Goal: Information Seeking & Learning: Learn about a topic

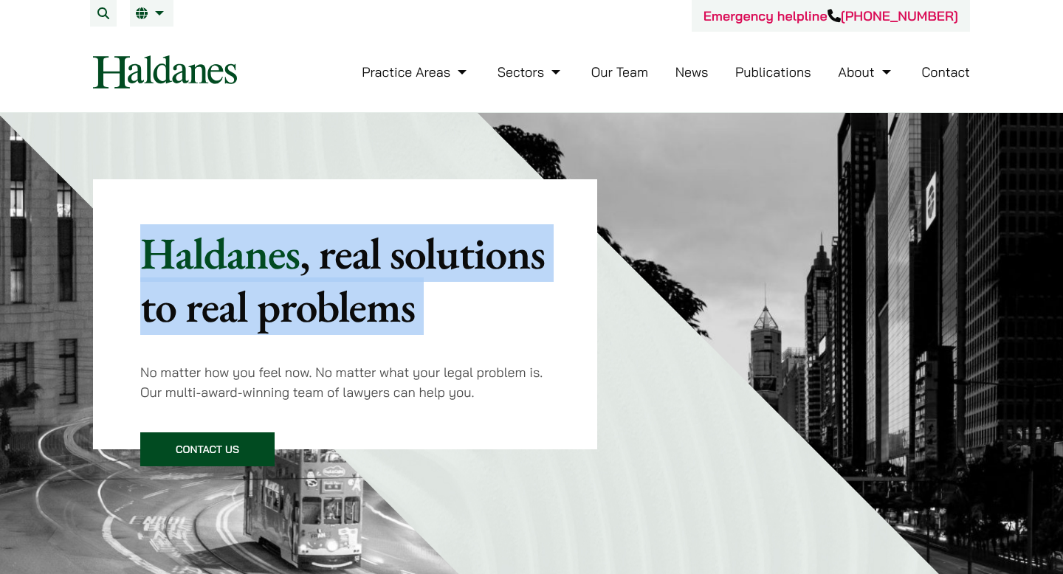
click at [254, 253] on p "Haldanes , real solutions to real problems" at bounding box center [345, 280] width 410 height 106
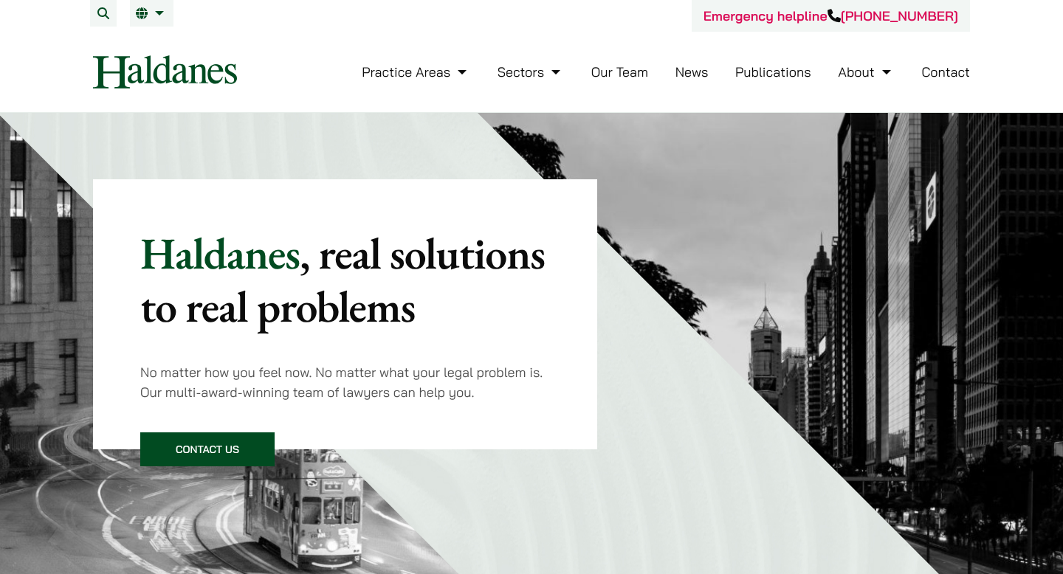
click at [254, 253] on p "Haldanes , real solutions to real problems" at bounding box center [345, 280] width 410 height 106
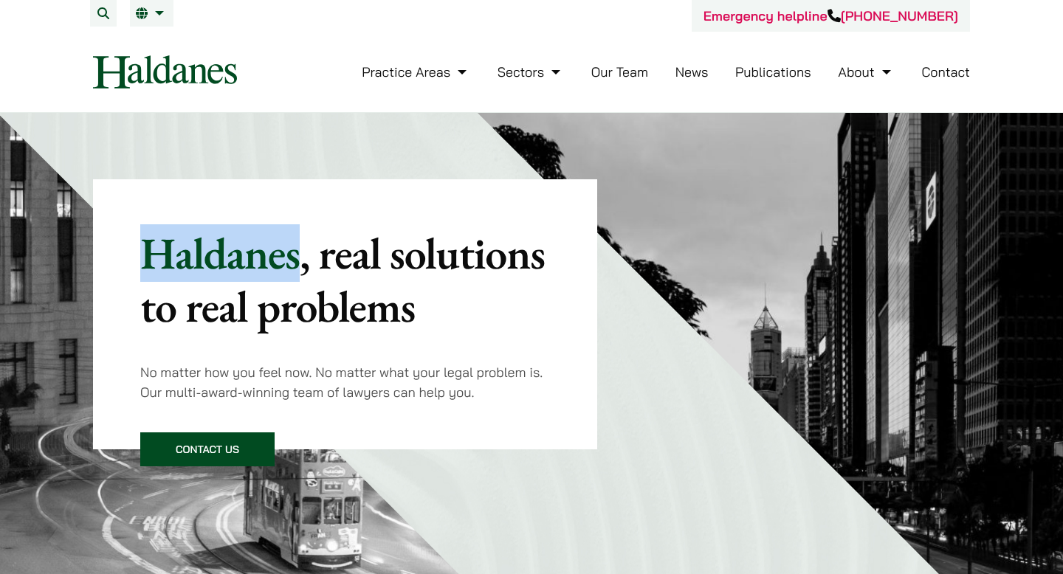
click at [255, 306] on mark ", real solutions to real problems" at bounding box center [342, 279] width 405 height 111
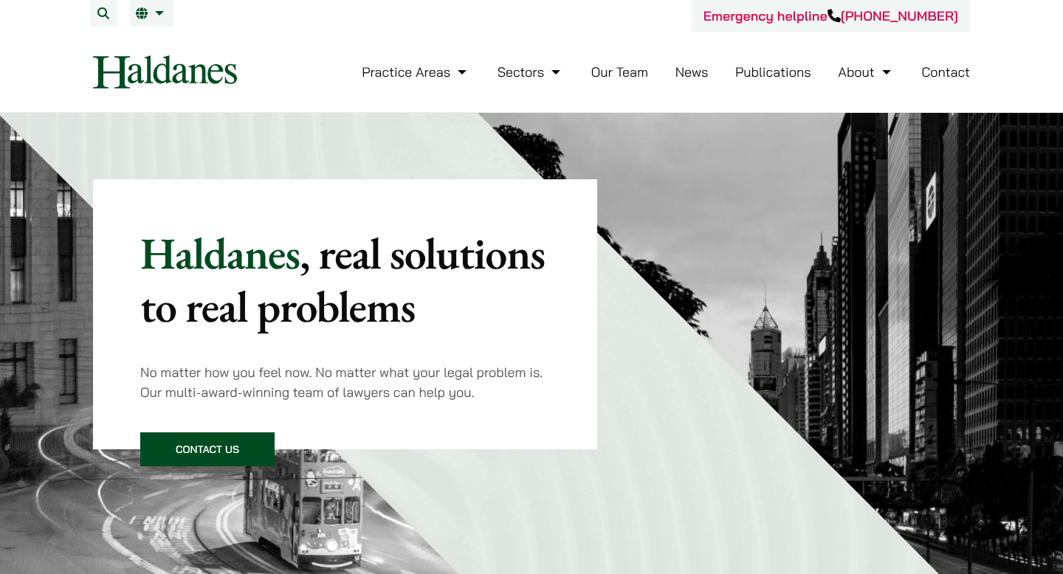
click at [255, 306] on mark ", real solutions to real problems" at bounding box center [342, 279] width 405 height 111
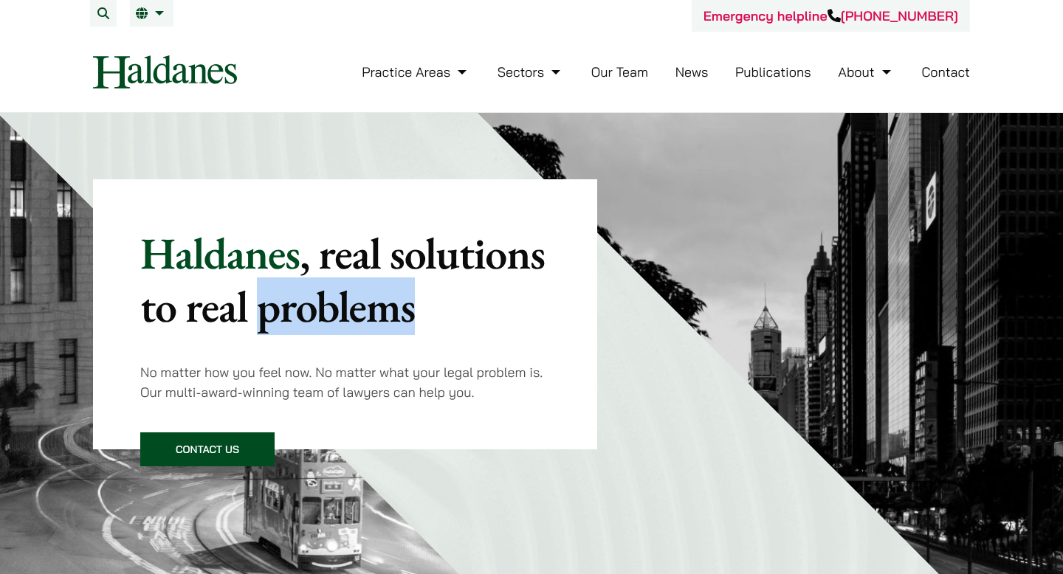
click at [255, 306] on mark ", real solutions to real problems" at bounding box center [342, 279] width 405 height 111
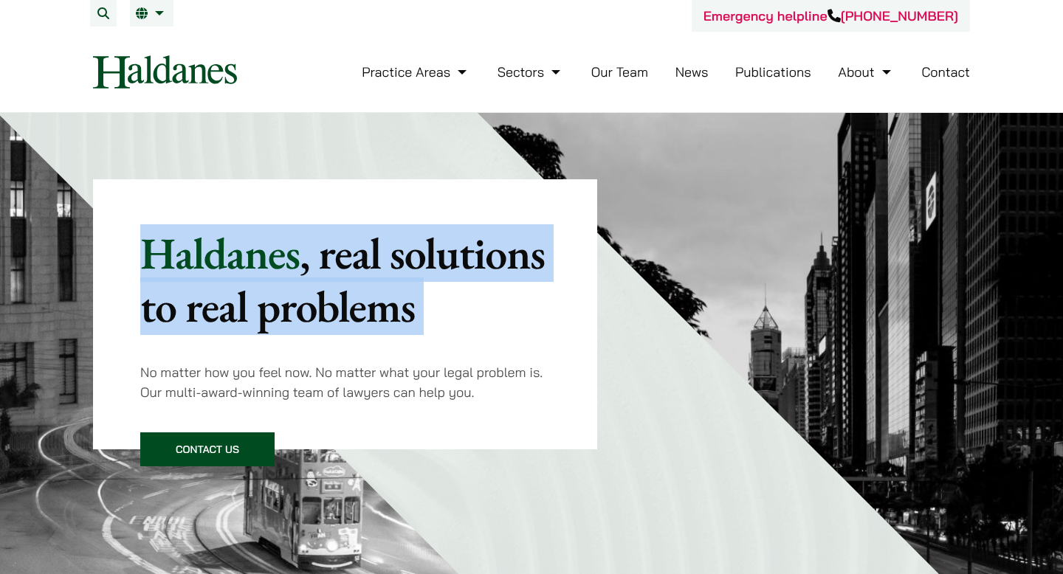
click at [315, 306] on mark ", real solutions to real problems" at bounding box center [342, 279] width 405 height 111
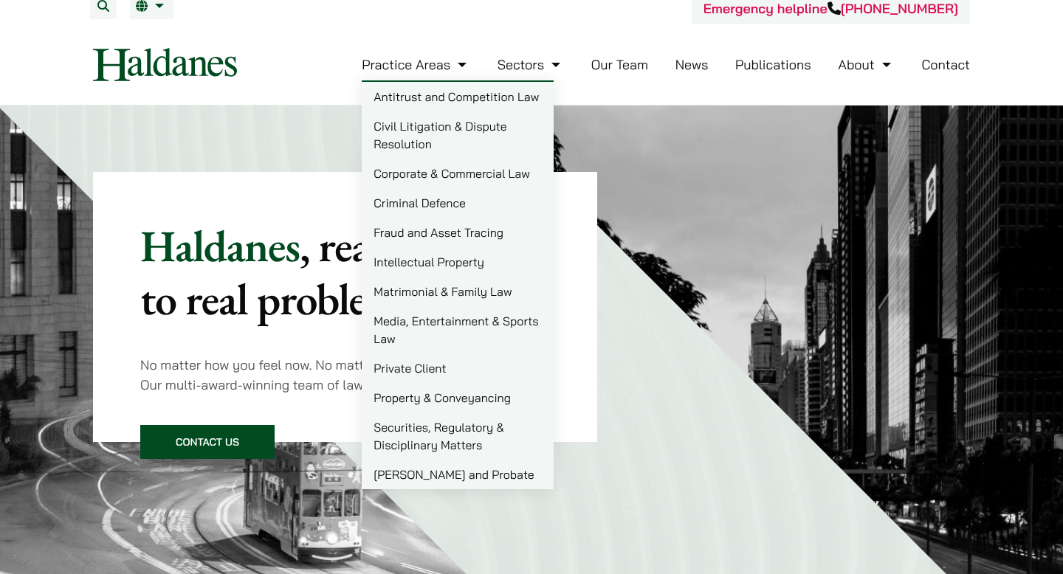
scroll to position [2, 0]
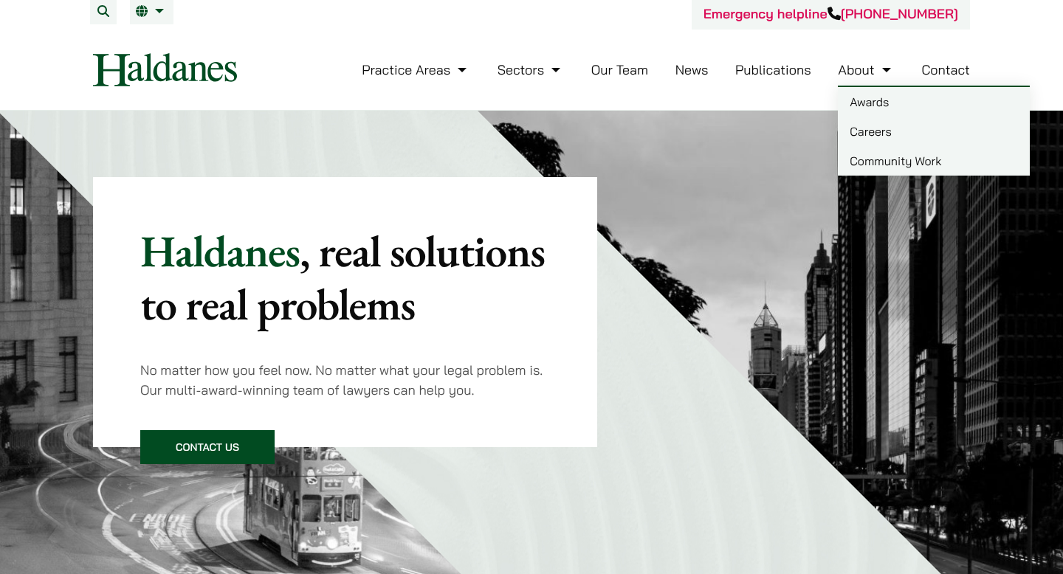
click at [876, 137] on link "Careers" at bounding box center [934, 132] width 192 height 30
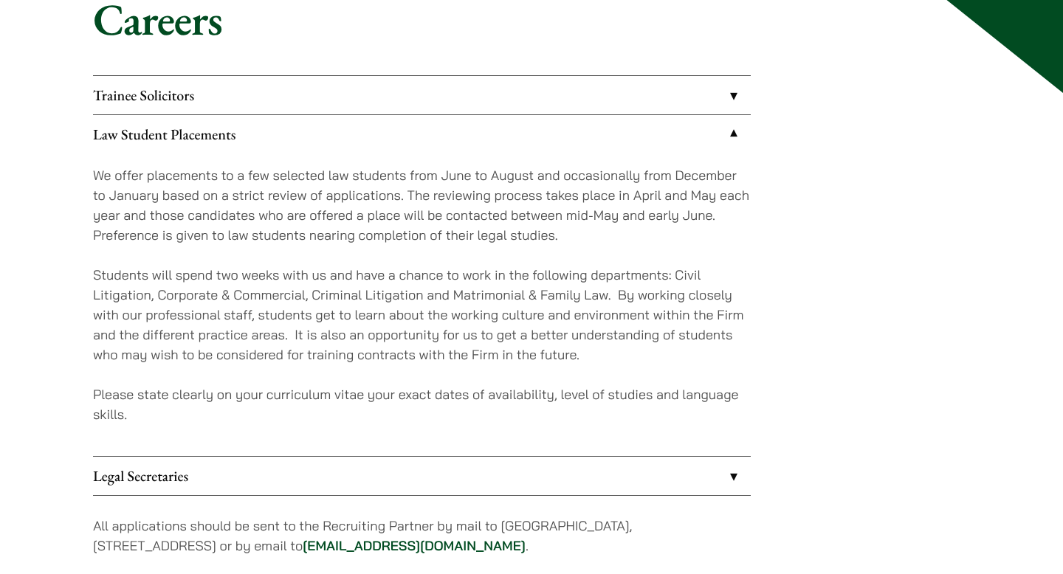
scroll to position [131, 0]
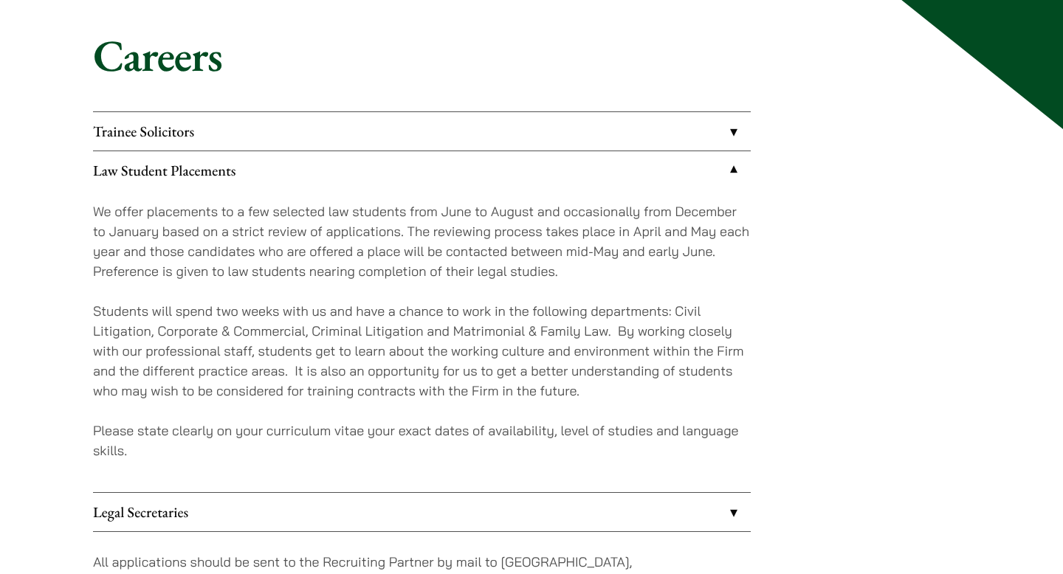
click at [375, 244] on p "We offer placements to a few selected law students from June to August and occa…" at bounding box center [422, 242] width 658 height 80
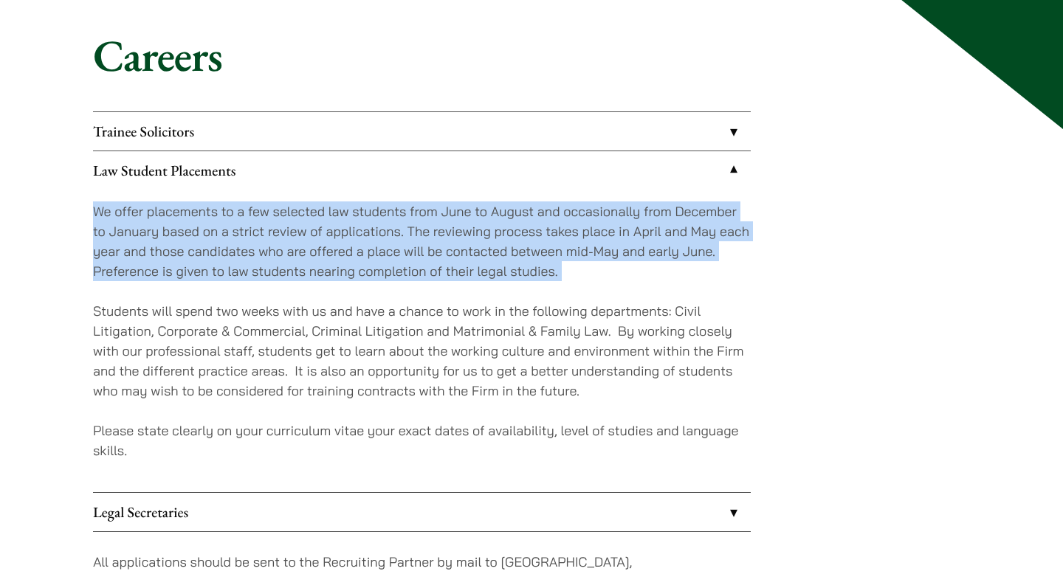
click at [377, 337] on p "Students will spend two weeks with us and have a chance to work in the followin…" at bounding box center [422, 351] width 658 height 100
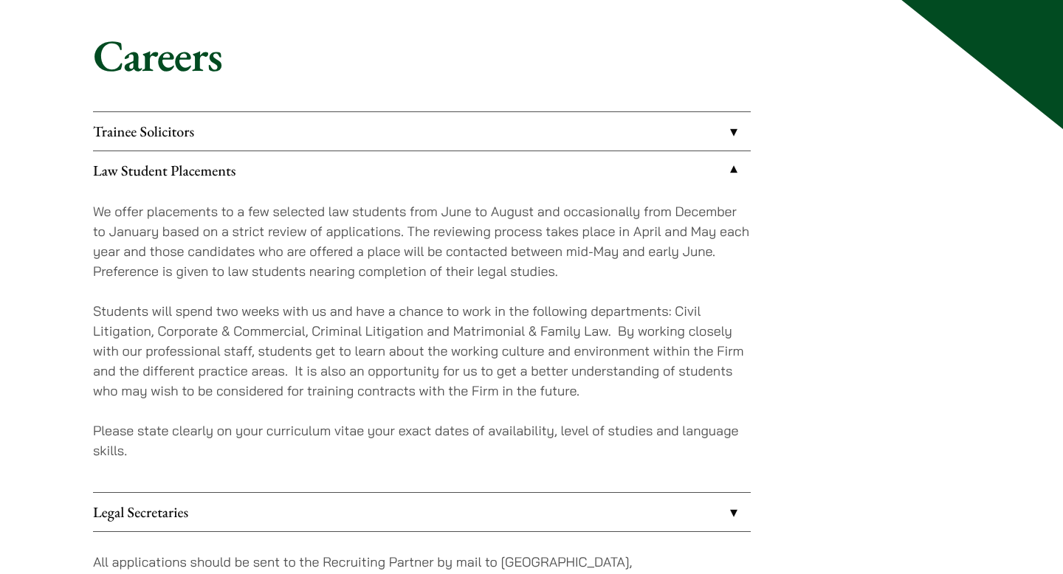
click at [377, 337] on p "Students will spend two weeks with us and have a chance to work in the followin…" at bounding box center [422, 351] width 658 height 100
click at [372, 352] on p "Students will spend two weeks with us and have a chance to work in the followin…" at bounding box center [422, 351] width 658 height 100
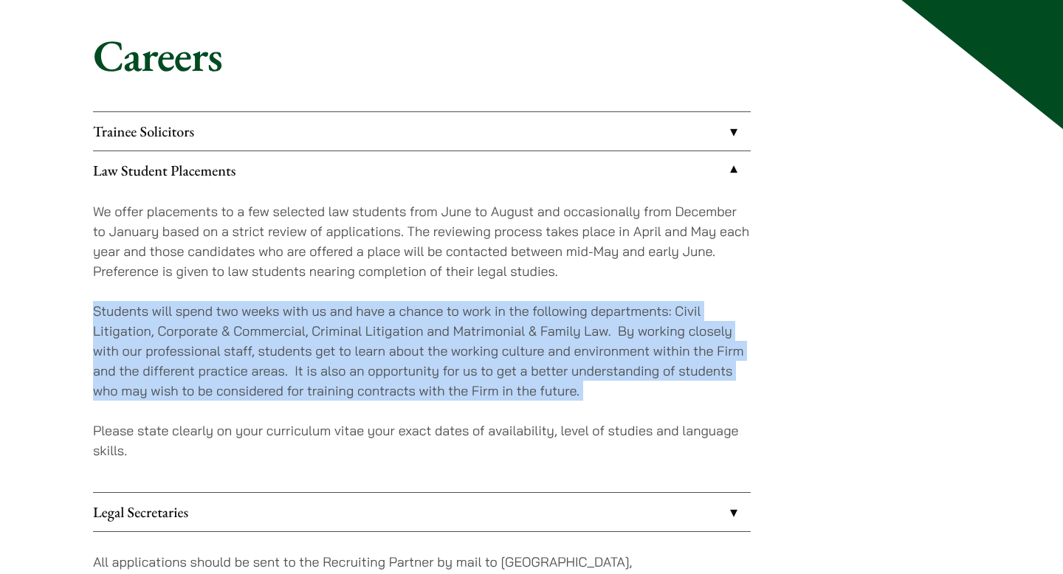
click at [373, 371] on p "Students will spend two weeks with us and have a chance to work in the followin…" at bounding box center [422, 351] width 658 height 100
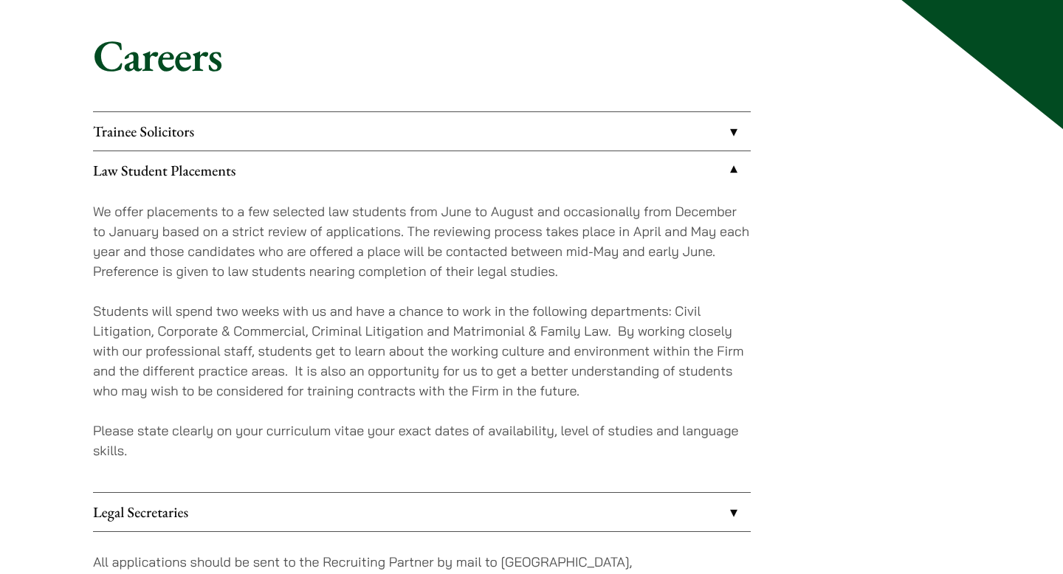
click at [373, 371] on p "Students will spend two weeks with us and have a chance to work in the followin…" at bounding box center [422, 351] width 658 height 100
click at [392, 368] on p "Students will spend two weeks with us and have a chance to work in the followin…" at bounding box center [422, 351] width 658 height 100
click at [425, 361] on p "Students will spend two weeks with us and have a chance to work in the followin…" at bounding box center [422, 351] width 658 height 100
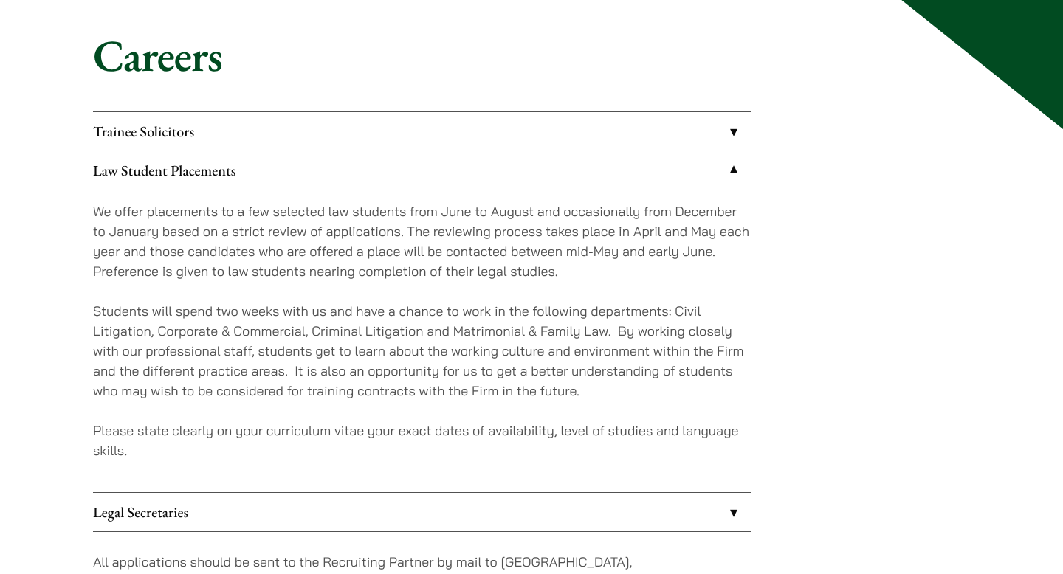
click at [409, 368] on p "Students will spend two weeks with us and have a chance to work in the followin…" at bounding box center [422, 351] width 658 height 100
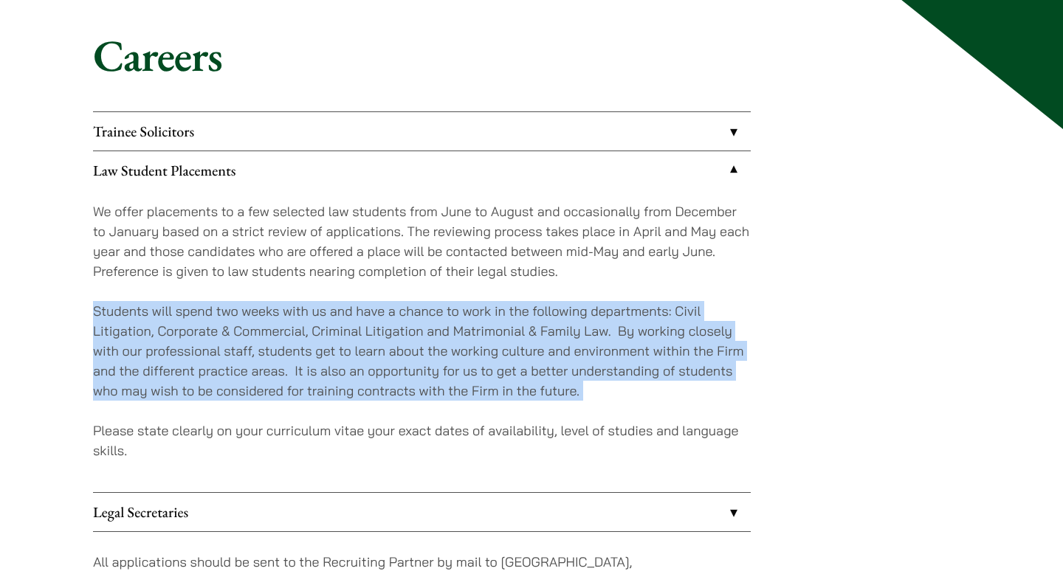
click at [408, 335] on p "Students will spend two weeks with us and have a chance to work in the followin…" at bounding box center [422, 351] width 658 height 100
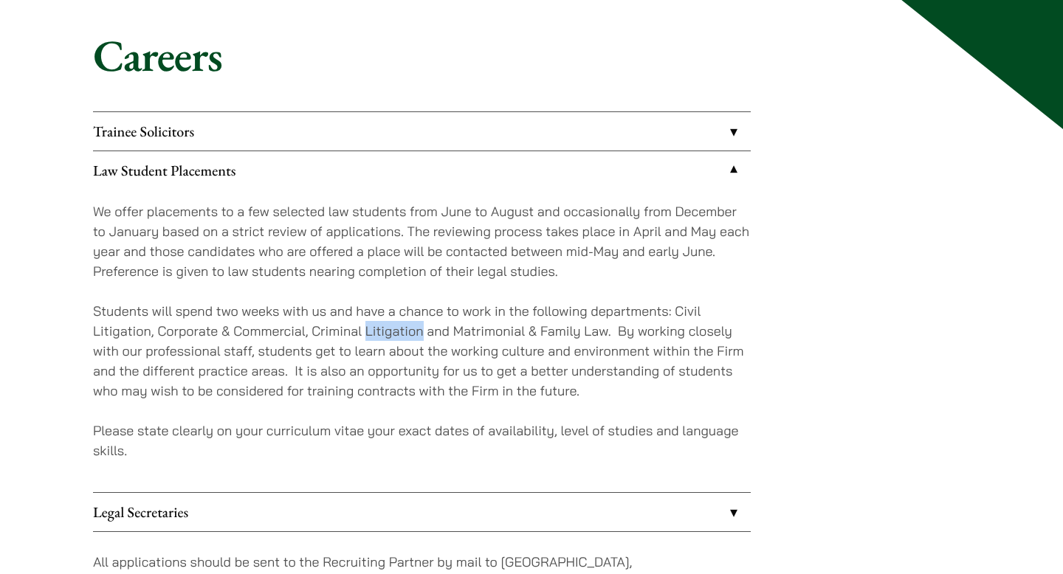
click at [408, 335] on p "Students will spend two weeks with us and have a chance to work in the followin…" at bounding box center [422, 351] width 658 height 100
click at [394, 335] on p "Students will spend two weeks with us and have a chance to work in the followin…" at bounding box center [422, 351] width 658 height 100
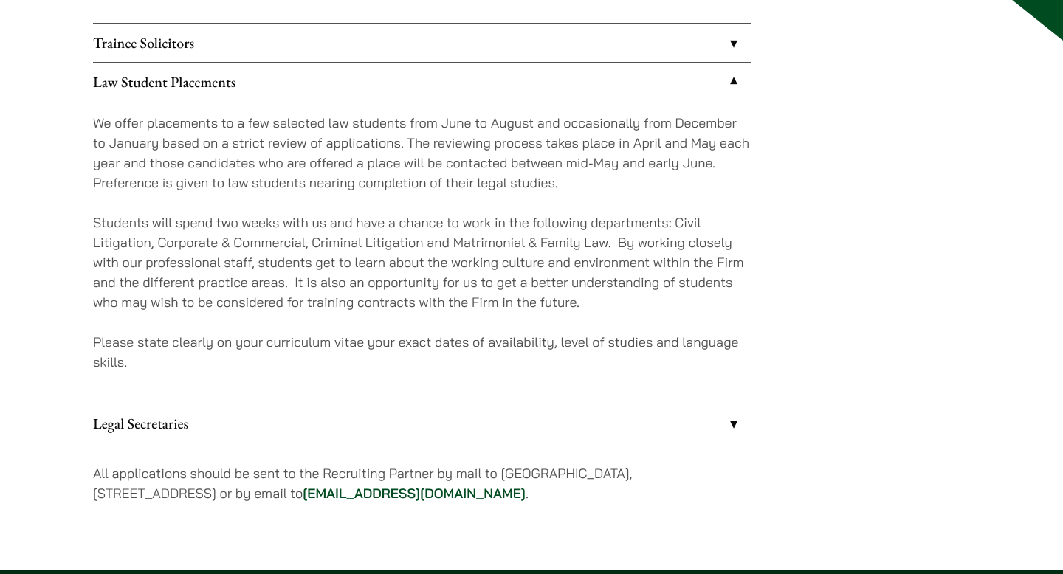
scroll to position [230, 0]
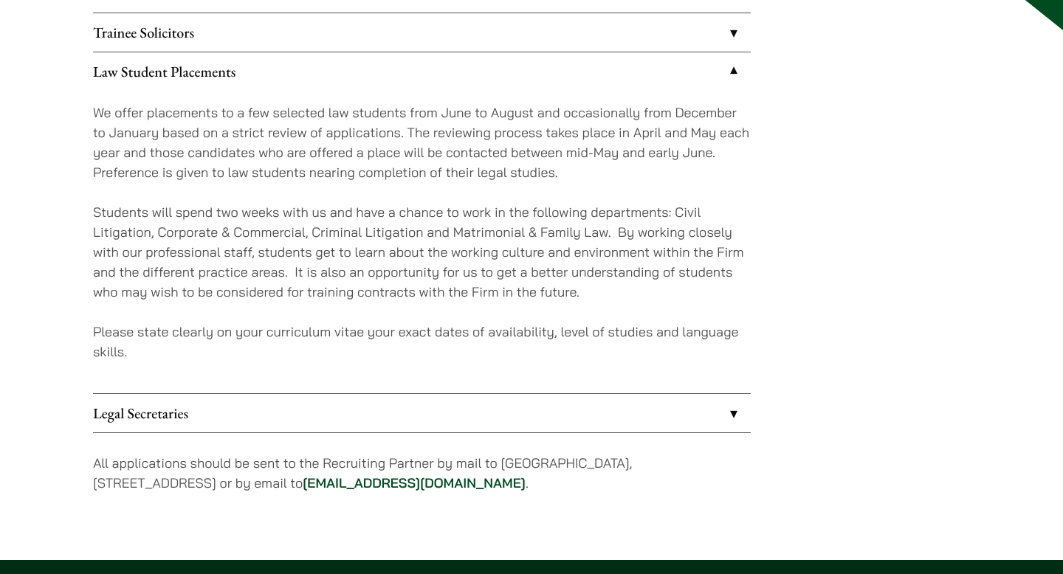
click at [418, 256] on p "Students will spend two weeks with us and have a chance to work in the followin…" at bounding box center [422, 252] width 658 height 100
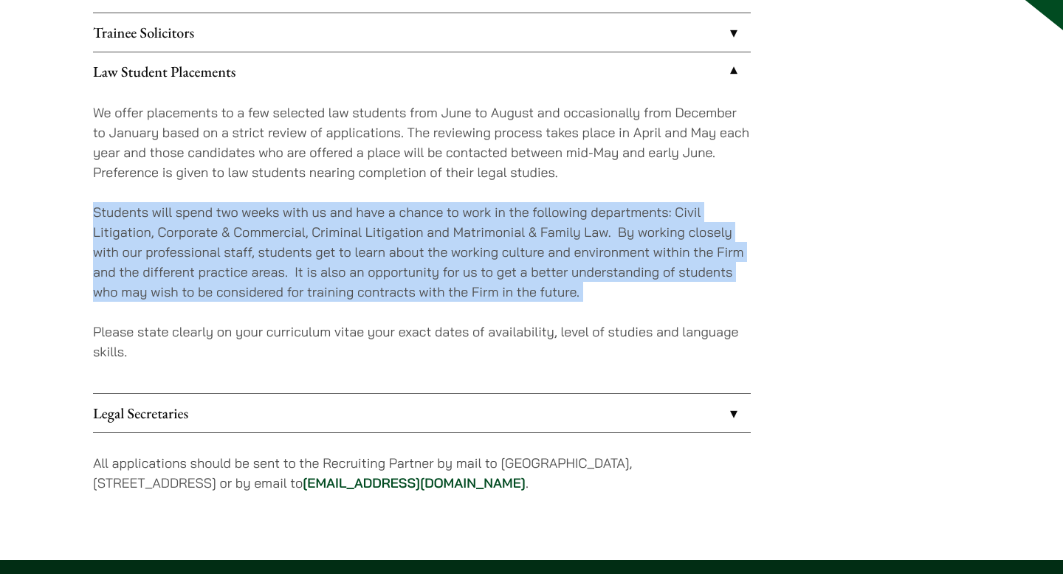
click at [419, 245] on p "Students will spend two weeks with us and have a chance to work in the followin…" at bounding box center [422, 252] width 658 height 100
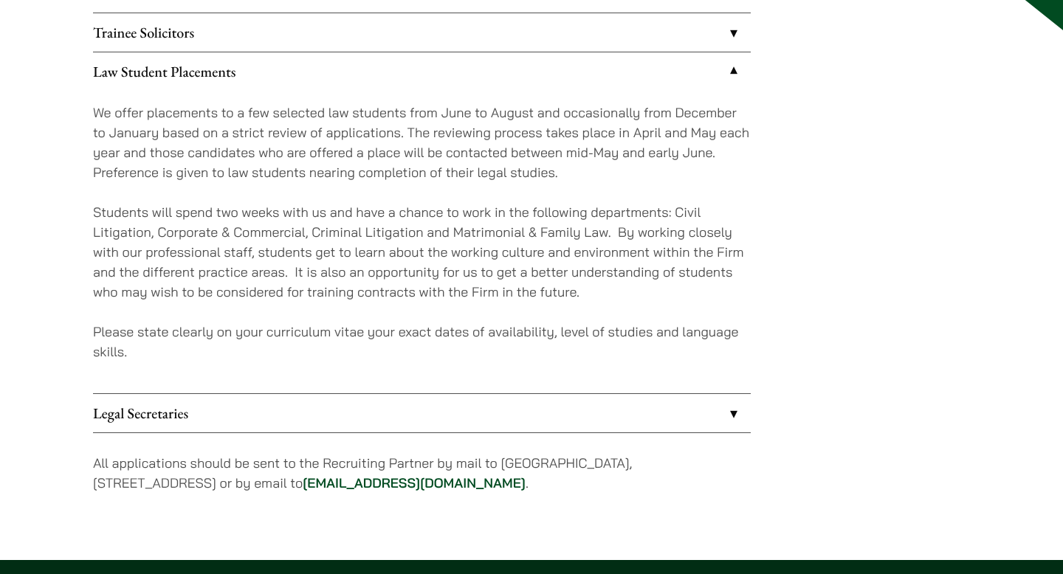
click at [419, 245] on p "Students will spend two weeks with us and have a chance to work in the followin…" at bounding box center [422, 252] width 658 height 100
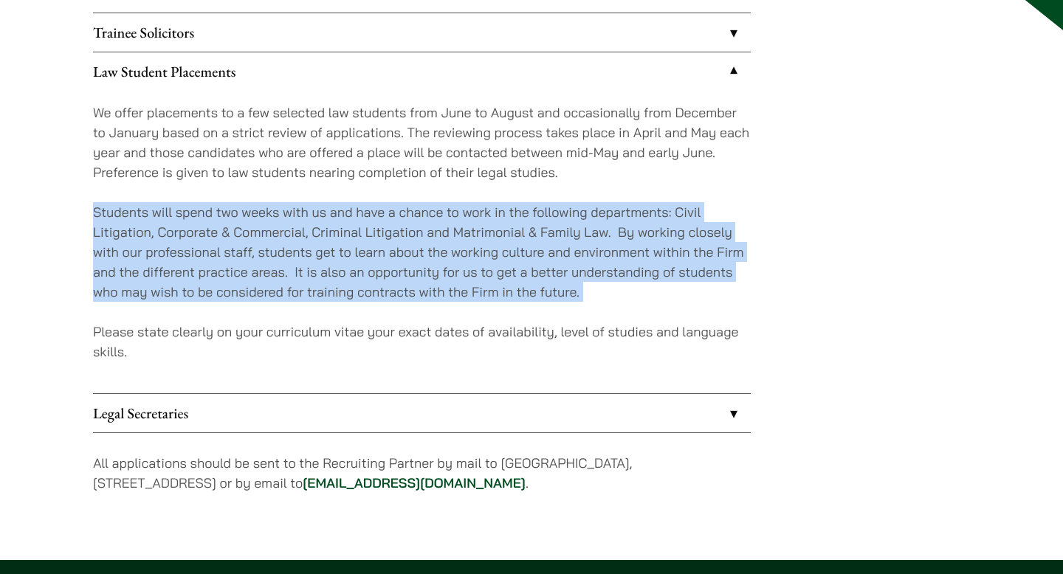
click at [399, 246] on p "Students will spend two weeks with us and have a chance to work in the followin…" at bounding box center [422, 252] width 658 height 100
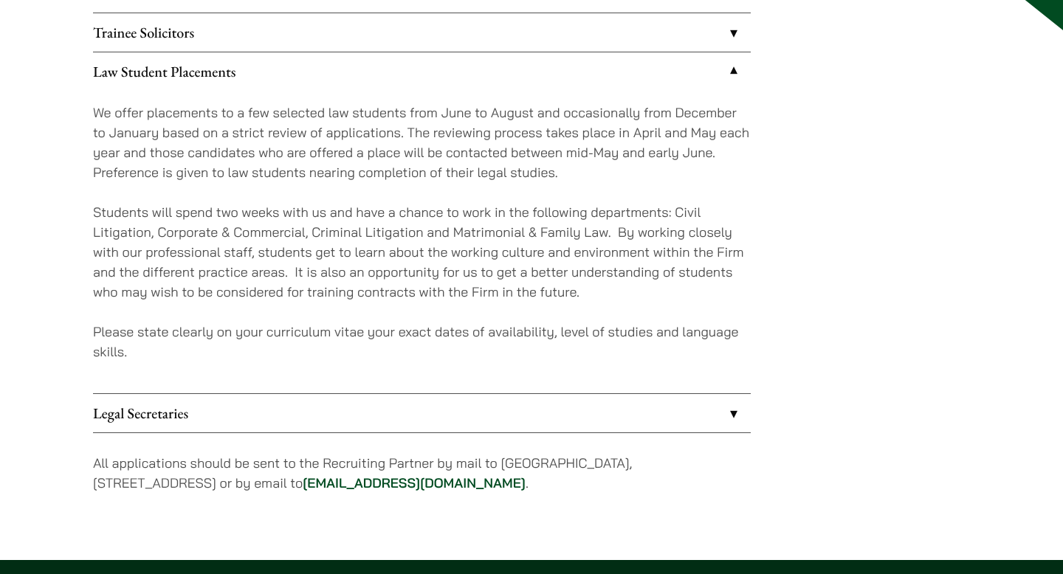
click at [399, 246] on p "Students will spend two weeks with us and have a chance to work in the followin…" at bounding box center [422, 252] width 658 height 100
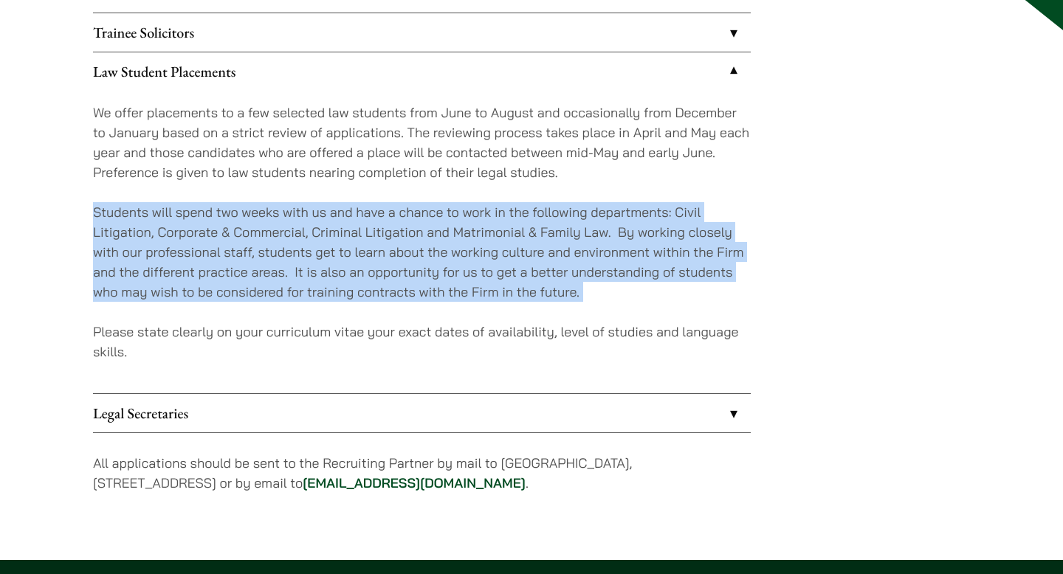
click at [399, 246] on p "Students will spend two weeks with us and have a chance to work in the followin…" at bounding box center [422, 252] width 658 height 100
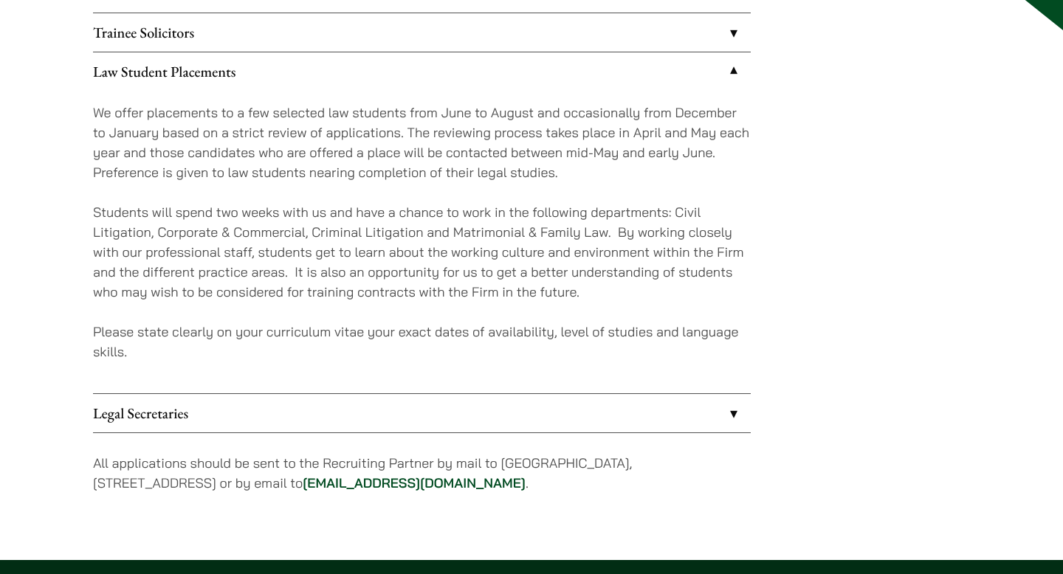
click at [399, 246] on p "Students will spend two weeks with us and have a chance to work in the followin…" at bounding box center [422, 252] width 658 height 100
click at [375, 245] on p "Students will spend two weeks with us and have a chance to work in the followin…" at bounding box center [422, 252] width 658 height 100
click at [431, 250] on p "Students will spend two weeks with us and have a chance to work in the followin…" at bounding box center [422, 252] width 658 height 100
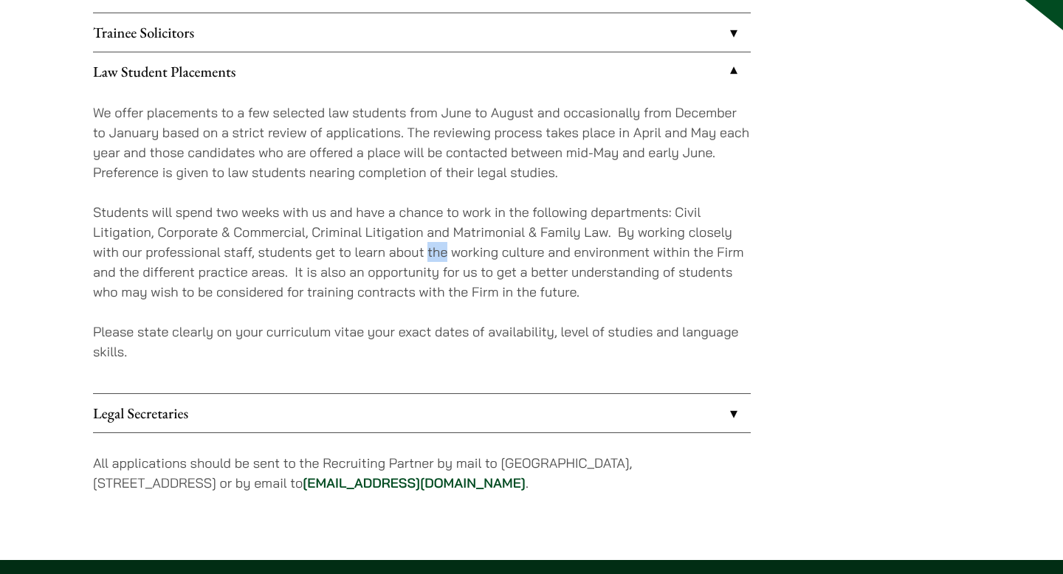
click at [470, 249] on p "Students will spend two weeks with us and have a chance to work in the followin…" at bounding box center [422, 252] width 658 height 100
click at [419, 227] on p "Students will spend two weeks with us and have a chance to work in the followin…" at bounding box center [422, 252] width 658 height 100
click at [394, 159] on p "We offer placements to a few selected law students from June to August and occa…" at bounding box center [422, 143] width 658 height 80
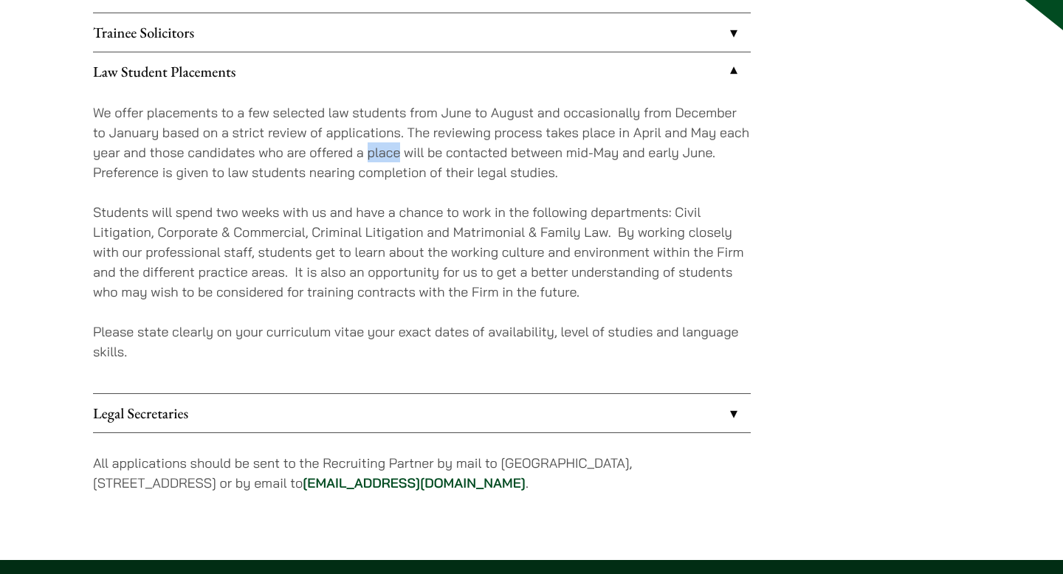
click at [413, 154] on p "We offer placements to a few selected law students from June to August and occa…" at bounding box center [422, 143] width 658 height 80
click at [431, 154] on p "We offer placements to a few selected law students from June to August and occa…" at bounding box center [422, 143] width 658 height 80
click at [458, 154] on p "We offer placements to a few selected law students from June to August and occa…" at bounding box center [422, 143] width 658 height 80
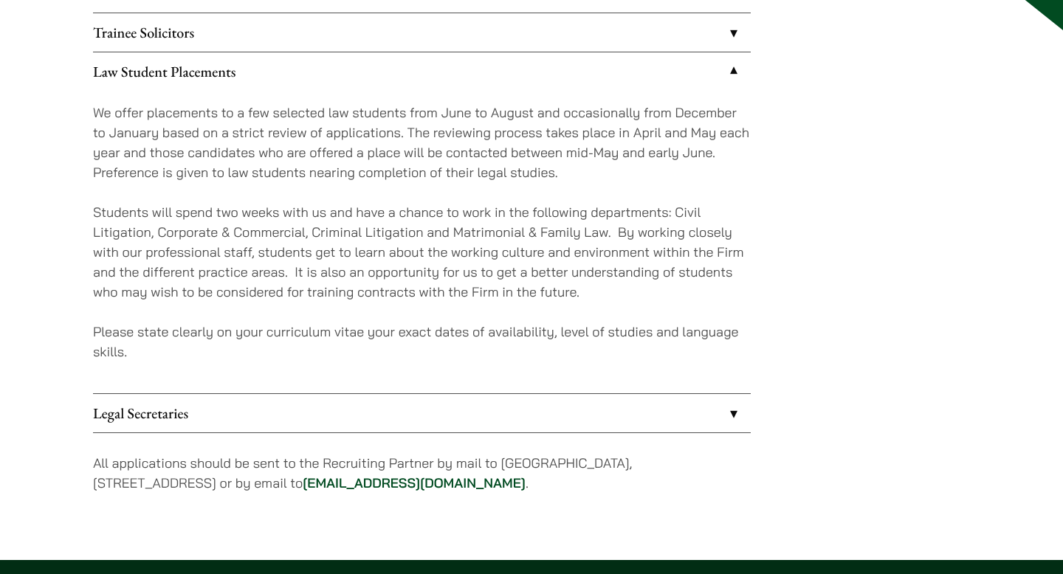
click at [458, 154] on p "We offer placements to a few selected law students from June to August and occa…" at bounding box center [422, 143] width 658 height 80
